Goal: Navigation & Orientation: Find specific page/section

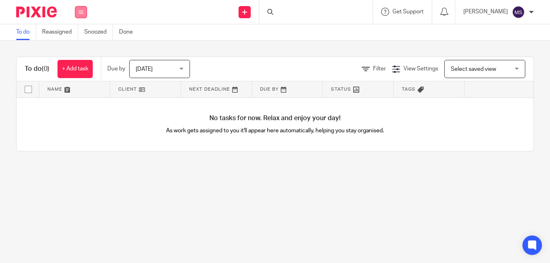
click at [81, 9] on button at bounding box center [81, 12] width 12 height 12
click at [76, 73] on link "Team" at bounding box center [76, 73] width 13 height 6
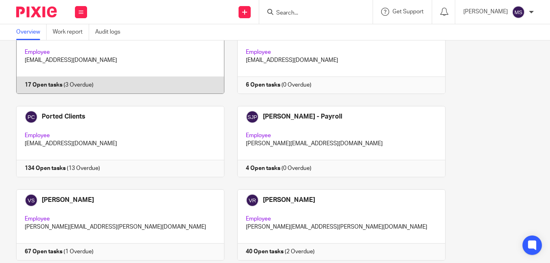
scroll to position [884, 0]
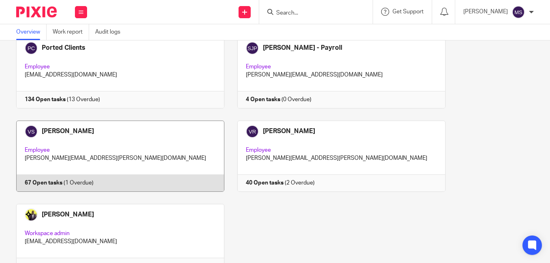
click at [47, 184] on link at bounding box center [114, 156] width 221 height 71
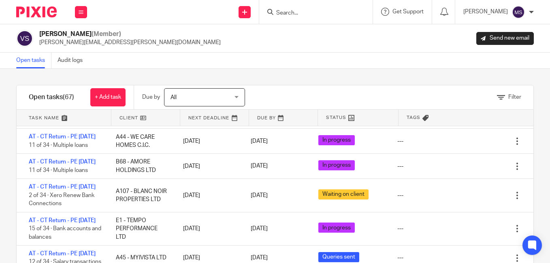
scroll to position [688, 0]
